Goal: Browse casually

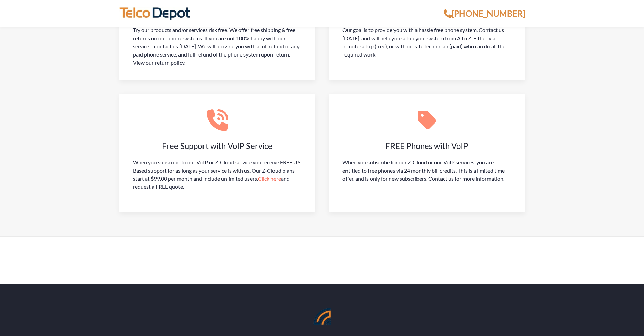
scroll to position [2024, 0]
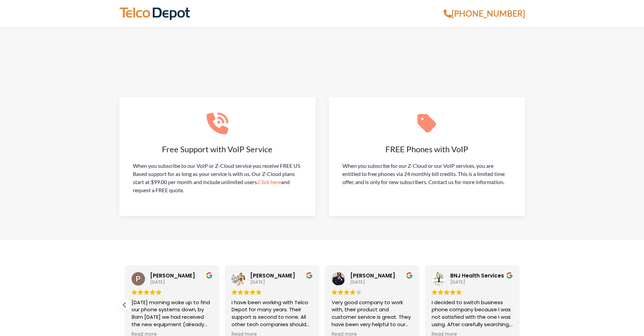
scroll to position [2110, 0]
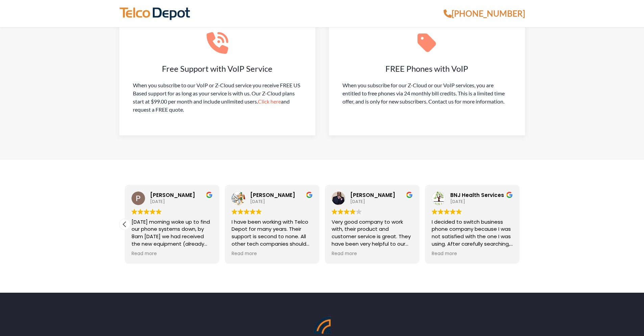
scroll to position [2110, 0]
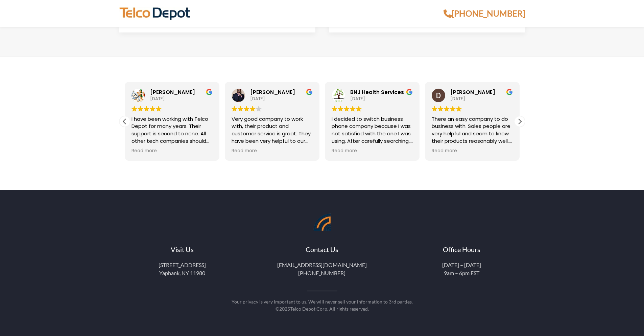
scroll to position [1774, 0]
